Goal: Information Seeking & Learning: Learn about a topic

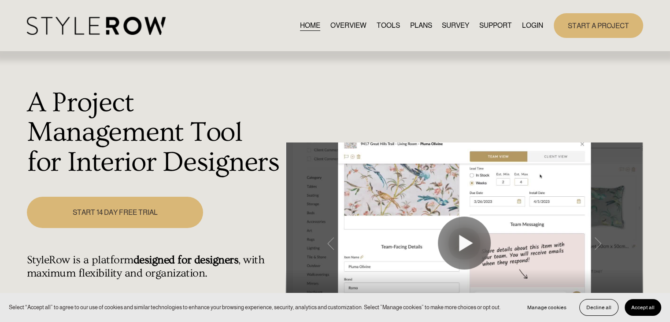
click at [526, 25] on link "LOGIN" at bounding box center [532, 25] width 21 height 12
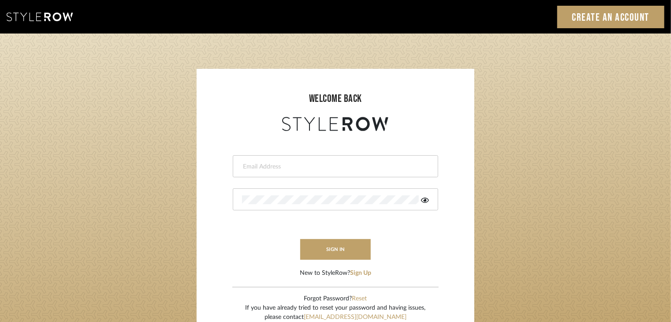
click at [354, 169] on input "email" at bounding box center [334, 166] width 185 height 9
click at [344, 166] on input "email" at bounding box center [334, 166] width 185 height 9
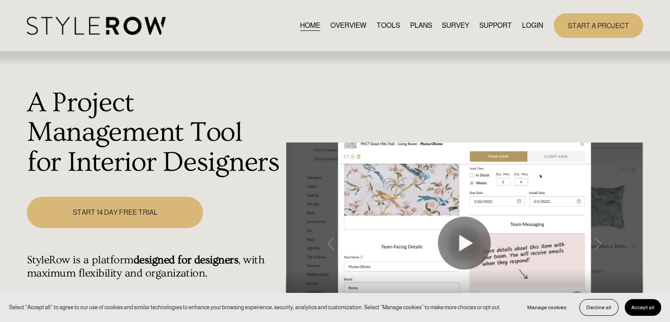
click at [414, 26] on link "PLANS" at bounding box center [421, 25] width 22 height 12
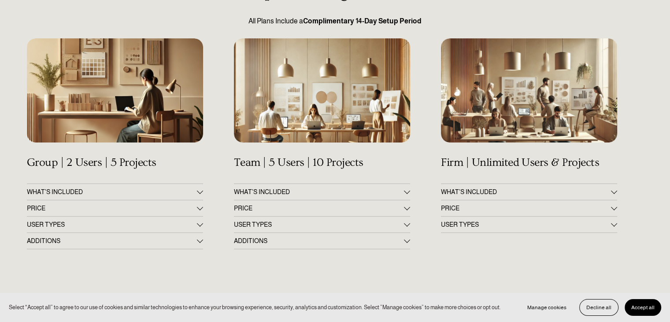
scroll to position [110, 0]
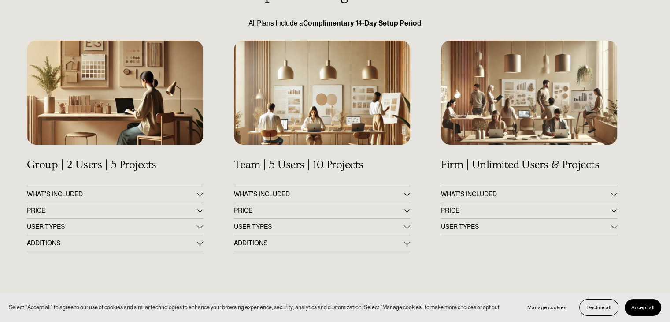
click at [199, 209] on div at bounding box center [200, 209] width 6 height 6
click at [200, 210] on div at bounding box center [200, 211] width 6 height 6
click at [406, 209] on div at bounding box center [407, 209] width 6 height 6
click at [406, 209] on div at bounding box center [407, 211] width 6 height 6
